Goal: Information Seeking & Learning: Learn about a topic

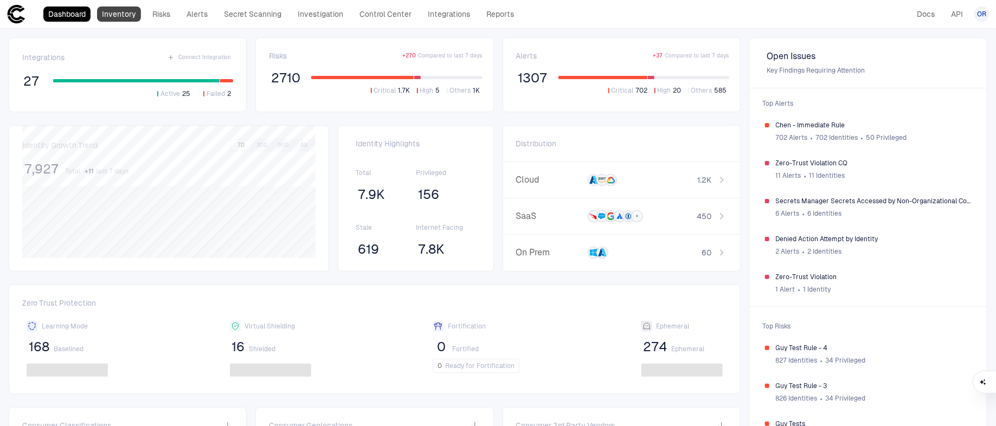
click at [131, 17] on link "Inventory" at bounding box center [119, 14] width 44 height 15
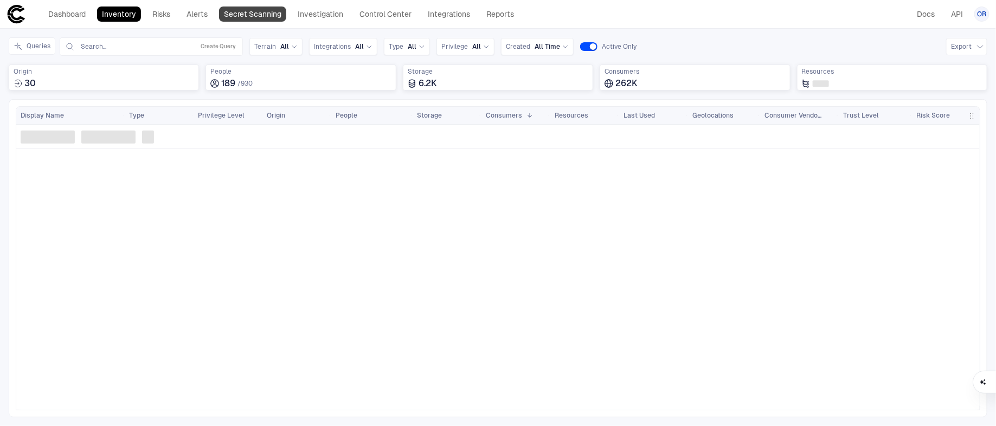
click at [256, 21] on link "Secret Scanning" at bounding box center [252, 14] width 67 height 15
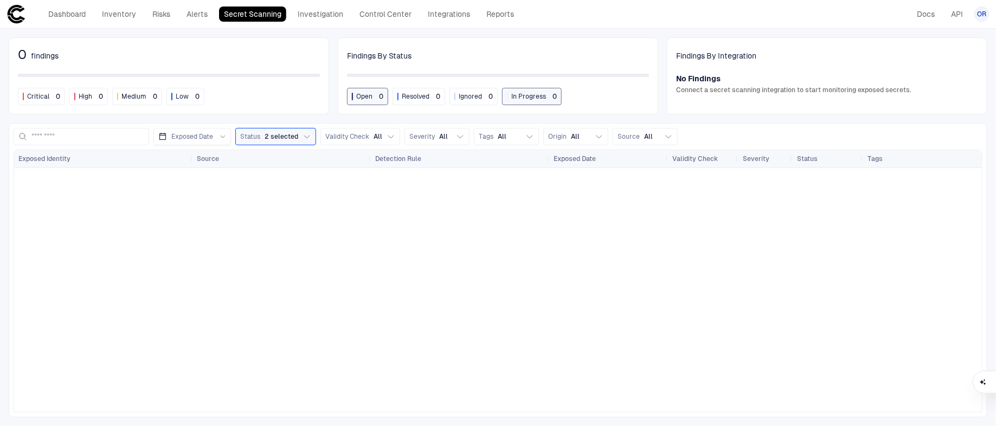
click at [986, 6] on div "OR" at bounding box center [981, 14] width 15 height 20
click at [986, 9] on div "OR" at bounding box center [981, 14] width 15 height 15
click at [937, 83] on li "Logout" at bounding box center [933, 88] width 99 height 17
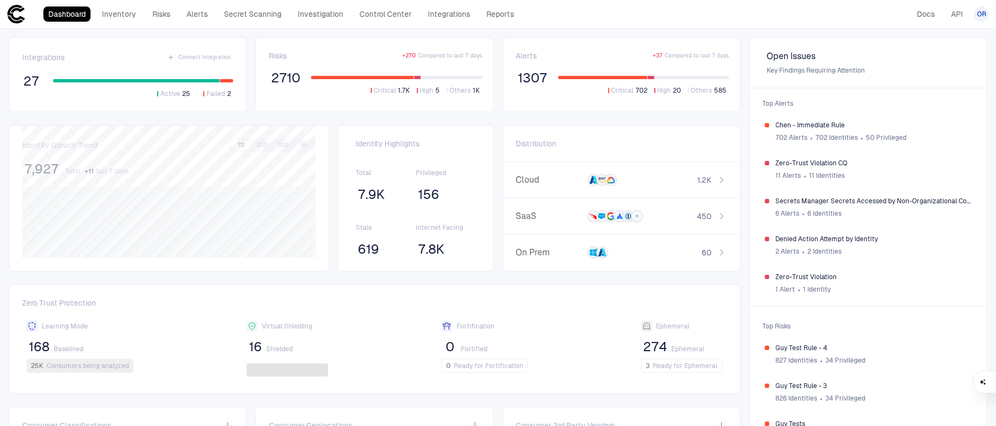
click at [265, 23] on div "Dashboard Inventory Risks Alerts Secret Scanning Investigation Control Center I…" at bounding box center [263, 14] width 512 height 20
click at [268, 10] on link "Secret Scanning" at bounding box center [252, 14] width 67 height 15
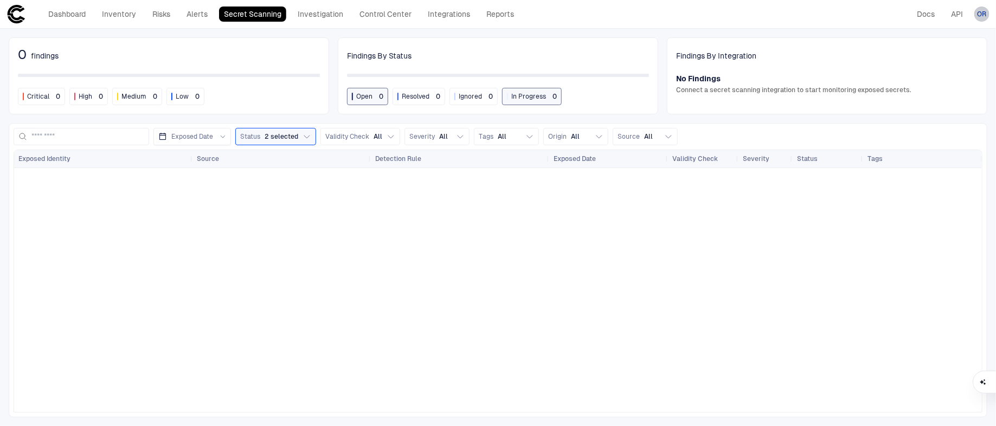
click at [985, 16] on span "OR" at bounding box center [981, 14] width 9 height 9
click at [935, 91] on li "Logout" at bounding box center [933, 88] width 99 height 17
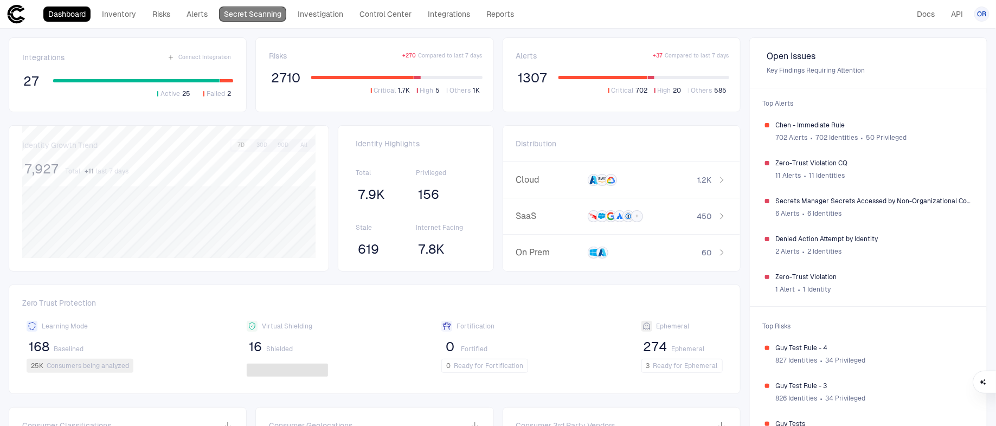
click at [254, 13] on link "Secret Scanning" at bounding box center [252, 14] width 67 height 15
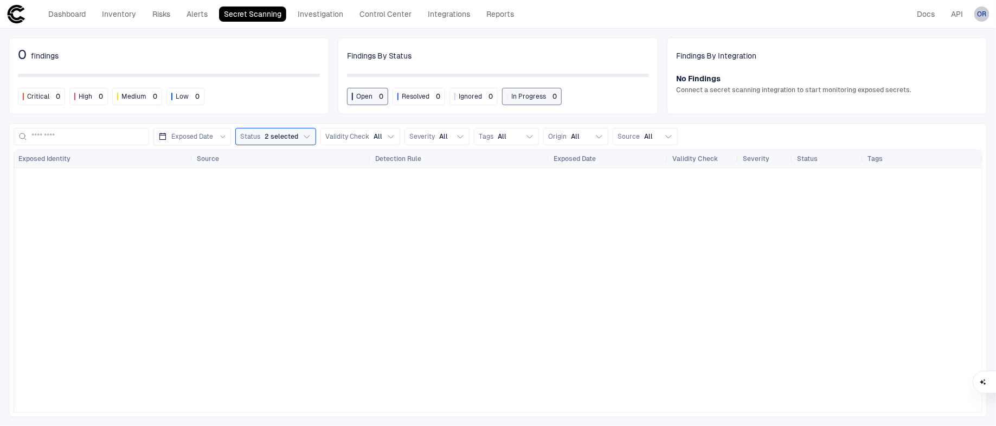
click at [982, 10] on span "OR" at bounding box center [981, 14] width 9 height 9
click at [930, 87] on li "Logout" at bounding box center [933, 88] width 99 height 17
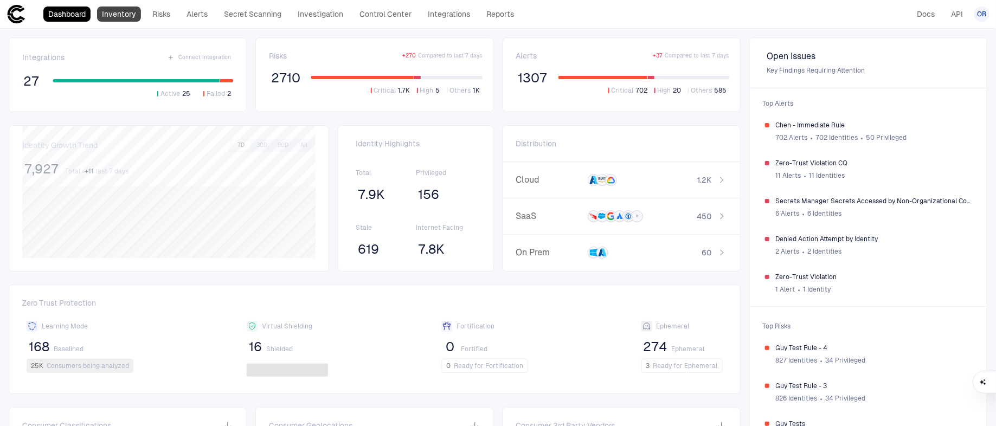
click at [125, 16] on link "Inventory" at bounding box center [119, 14] width 44 height 15
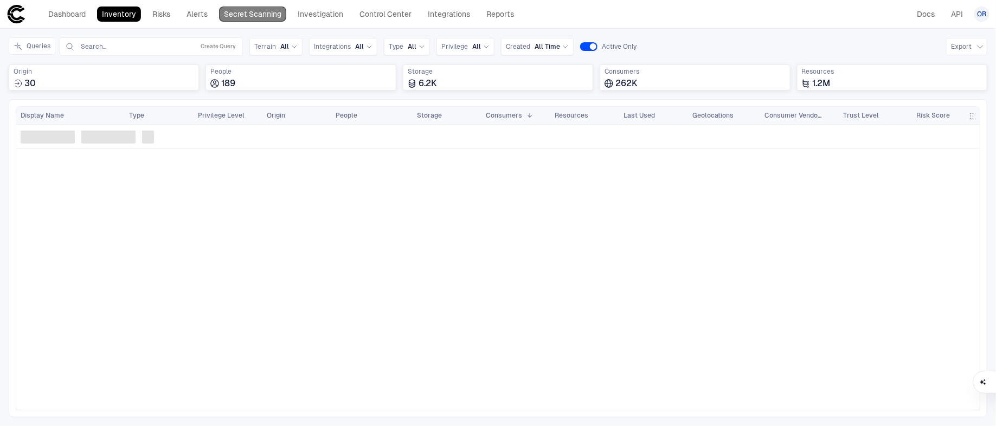
click at [263, 15] on link "Secret Scanning" at bounding box center [252, 14] width 67 height 15
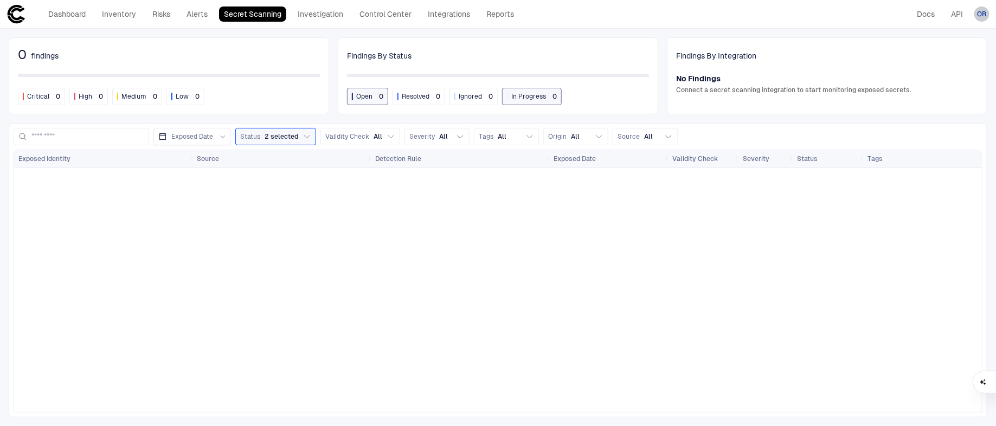
click at [983, 14] on span "OR" at bounding box center [981, 14] width 9 height 9
click at [932, 85] on li "Logout" at bounding box center [933, 88] width 99 height 17
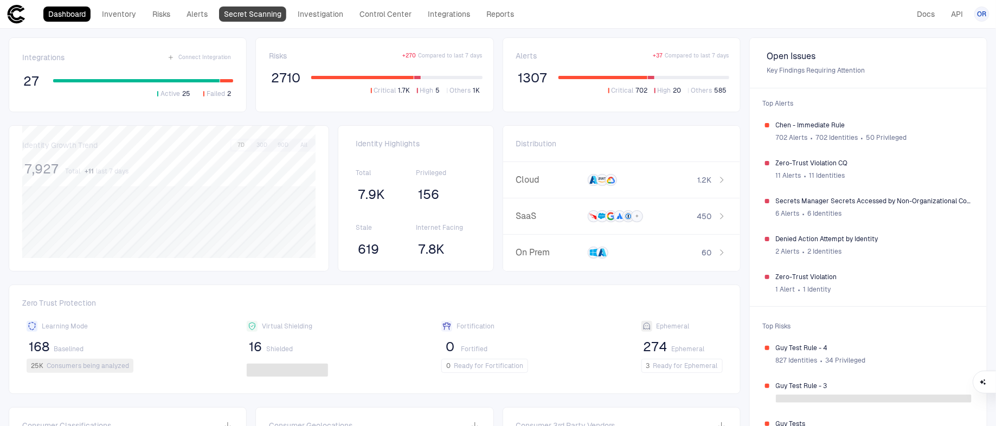
click at [270, 12] on link "Secret Scanning" at bounding box center [252, 14] width 67 height 15
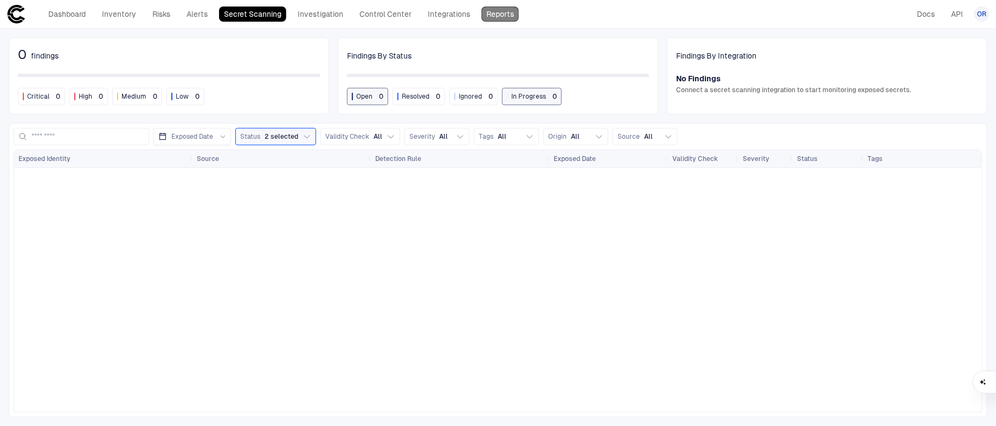
click at [493, 11] on link "Reports" at bounding box center [499, 14] width 37 height 15
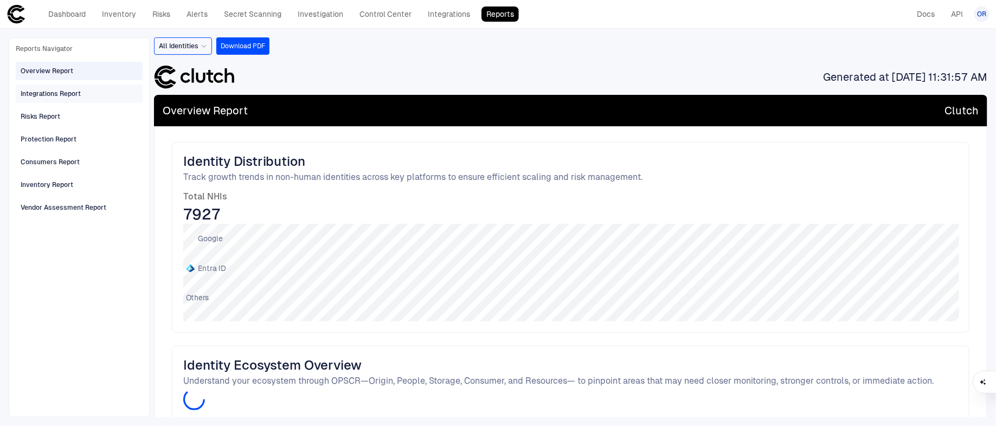
click at [69, 96] on div "Integrations Report" at bounding box center [51, 94] width 60 height 10
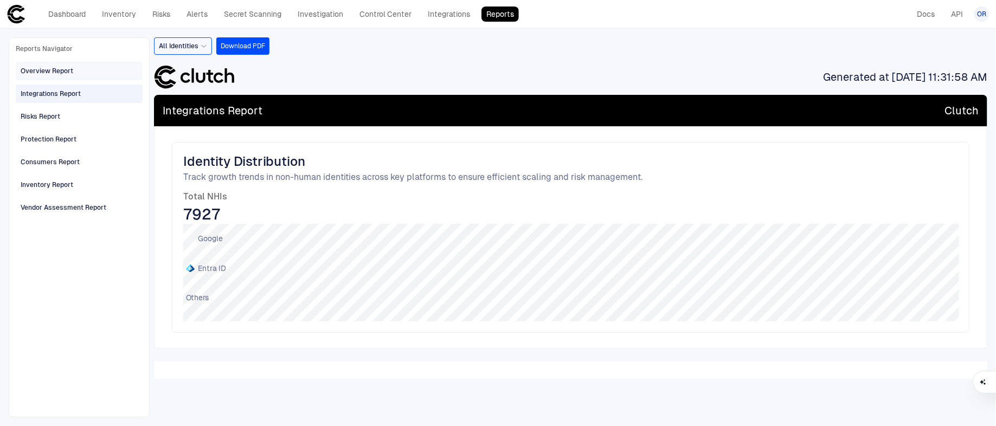
click at [62, 70] on div "Overview Report" at bounding box center [47, 71] width 53 height 10
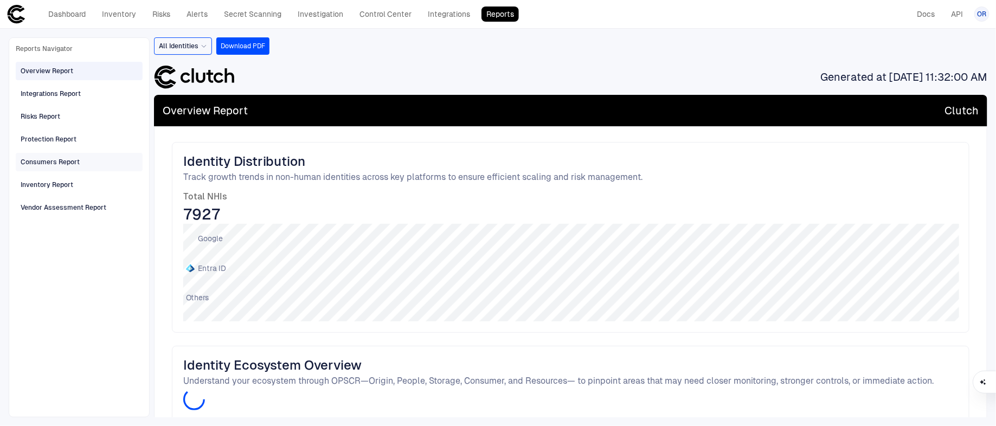
click at [70, 153] on div "Consumers Report" at bounding box center [79, 162] width 127 height 18
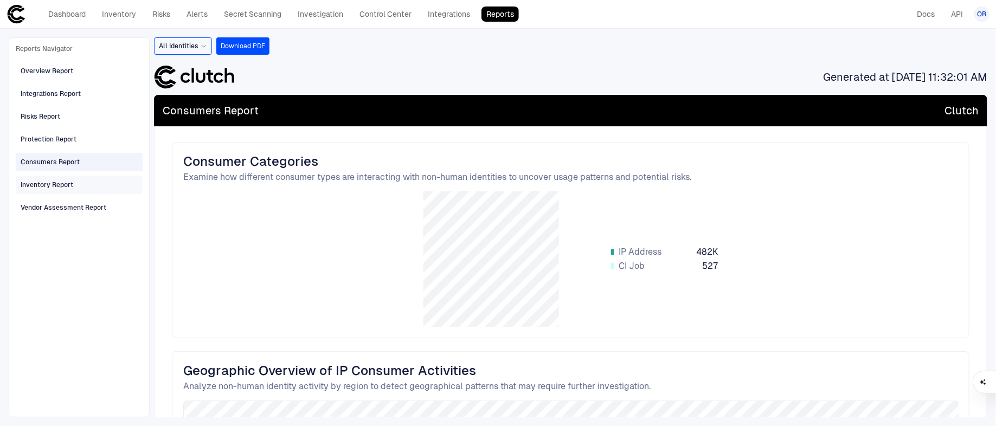
click at [67, 189] on span "Inventory Report" at bounding box center [47, 185] width 53 height 14
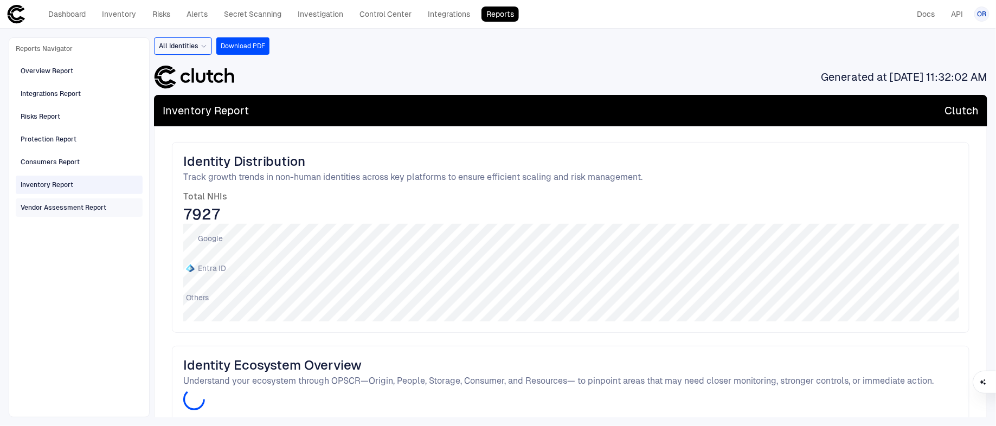
click at [68, 204] on div "Vendor Assessment Report" at bounding box center [64, 208] width 86 height 10
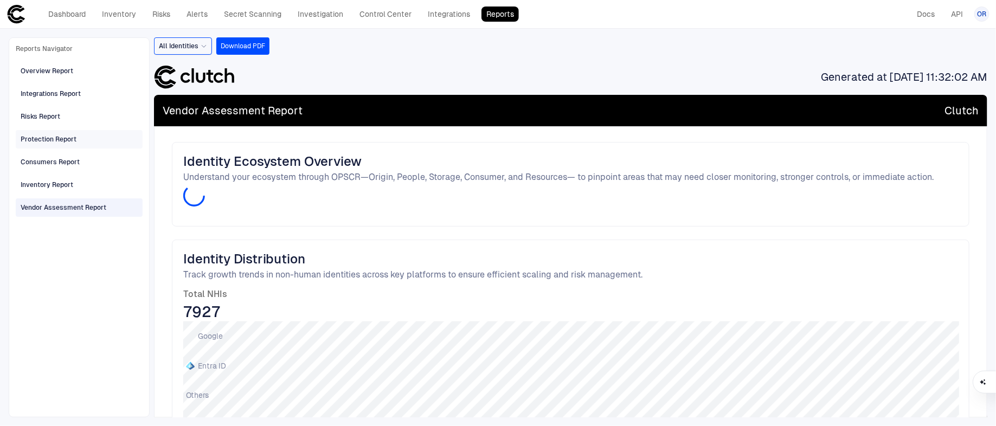
click at [72, 134] on div "Protection Report" at bounding box center [49, 139] width 56 height 10
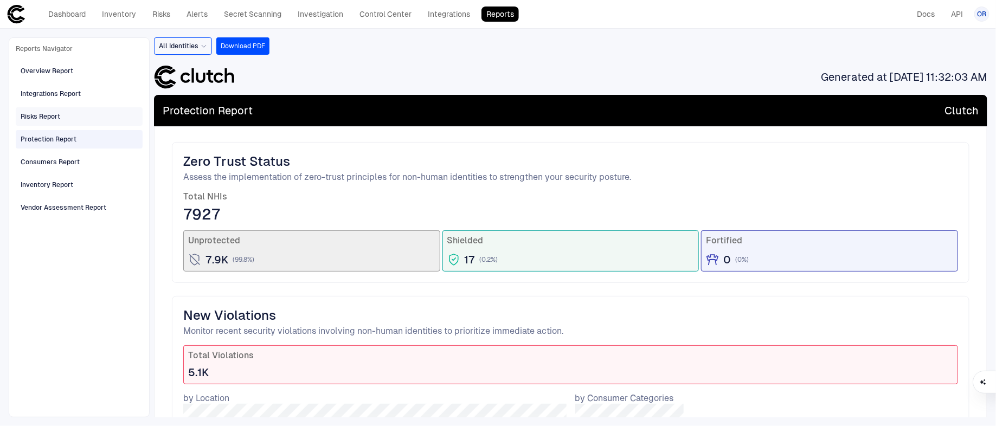
click at [69, 111] on div "Risks Report" at bounding box center [80, 116] width 119 height 17
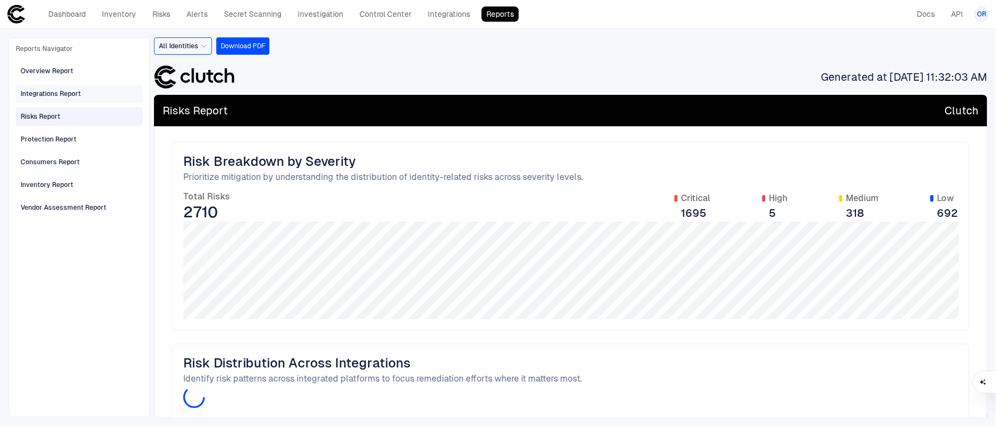
click at [68, 89] on div "Integrations Report" at bounding box center [51, 94] width 60 height 10
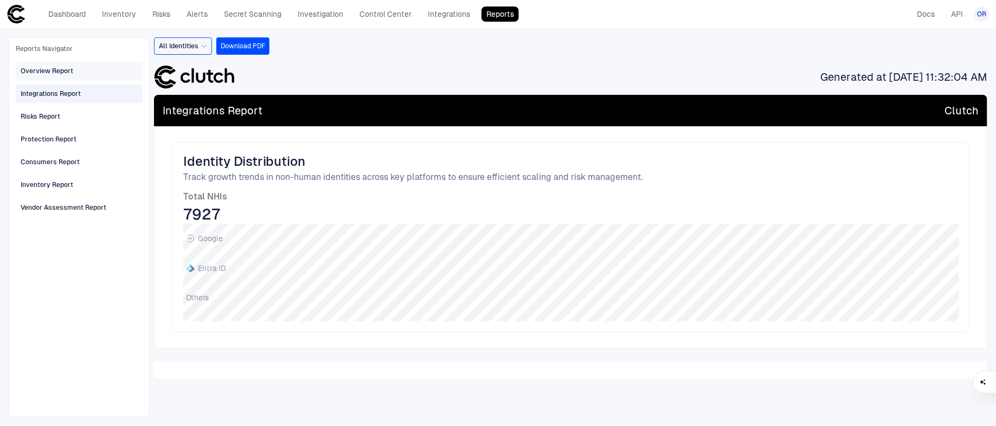
click at [68, 74] on div "Overview Report" at bounding box center [47, 71] width 53 height 10
